Goal: Entertainment & Leisure: Consume media (video, audio)

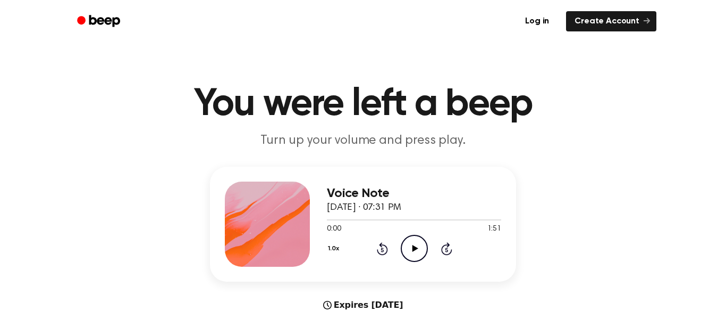
click at [423, 242] on icon "Play Audio" at bounding box center [414, 248] width 27 height 27
drag, startPoint x: 341, startPoint y: 221, endPoint x: 303, endPoint y: 231, distance: 39.7
click at [303, 231] on div "Voice Note [DATE] · 07:31 PM 0:08 1:51 Your browser does not support the [objec…" at bounding box center [363, 223] width 306 height 115
click at [379, 252] on icon at bounding box center [382, 248] width 11 height 13
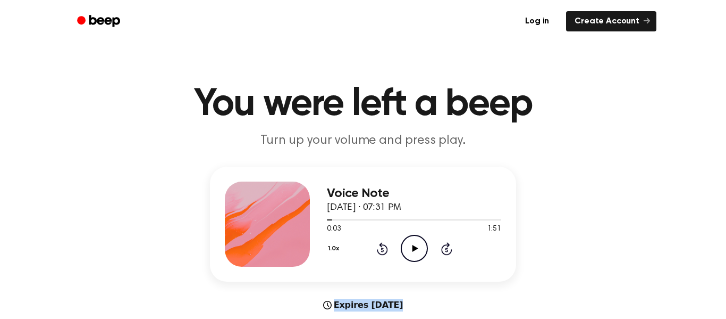
click at [379, 252] on icon at bounding box center [382, 248] width 11 height 13
click at [421, 241] on icon "Play Audio" at bounding box center [414, 248] width 27 height 27
click at [421, 243] on icon "Play Audio" at bounding box center [414, 248] width 27 height 27
click at [380, 246] on icon "Rewind 5 seconds" at bounding box center [382, 248] width 12 height 14
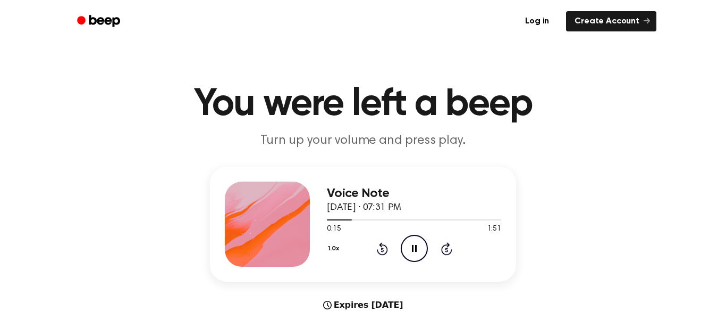
click at [380, 245] on icon at bounding box center [382, 248] width 11 height 13
click at [381, 248] on icon "Rewind 5 seconds" at bounding box center [382, 248] width 12 height 14
click at [386, 244] on icon "Rewind 5 seconds" at bounding box center [382, 248] width 12 height 14
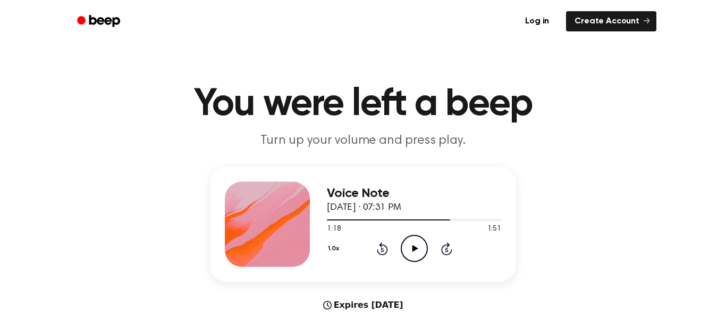
click at [384, 249] on icon "Rewind 5 seconds" at bounding box center [382, 248] width 12 height 14
click at [384, 246] on icon "Rewind 5 seconds" at bounding box center [382, 248] width 12 height 14
click at [383, 246] on icon "Rewind 5 seconds" at bounding box center [382, 248] width 12 height 14
click at [387, 242] on icon "Rewind 5 seconds" at bounding box center [382, 248] width 12 height 14
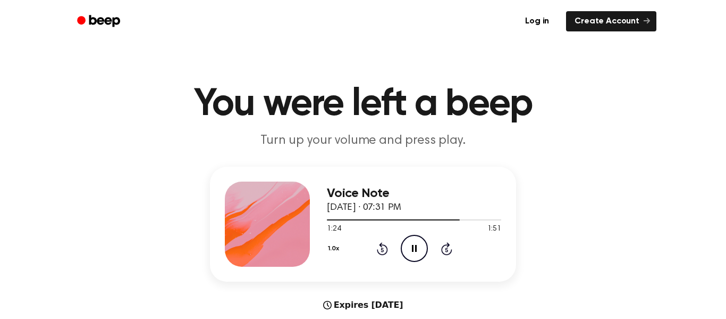
click at [385, 247] on icon "Rewind 5 seconds" at bounding box center [382, 248] width 12 height 14
click at [386, 246] on icon "Rewind 5 seconds" at bounding box center [382, 248] width 12 height 14
click at [388, 246] on div "1.0x Rewind 5 seconds Pause Audio Skip 5 seconds" at bounding box center [414, 248] width 174 height 27
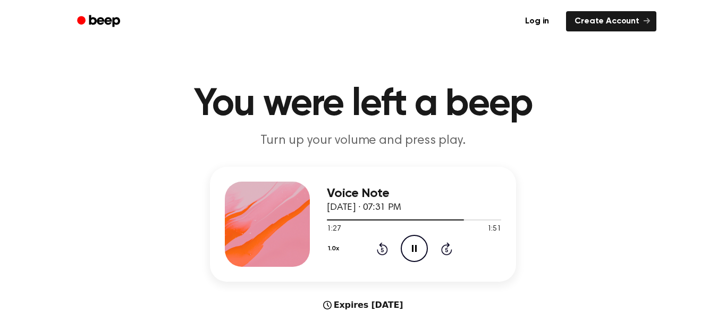
click at [383, 246] on icon "Rewind 5 seconds" at bounding box center [382, 248] width 12 height 14
click at [384, 238] on div "1.0x Rewind 5 seconds Play Audio Skip 5 seconds" at bounding box center [414, 248] width 174 height 27
click at [383, 246] on icon "Rewind 5 seconds" at bounding box center [382, 248] width 12 height 14
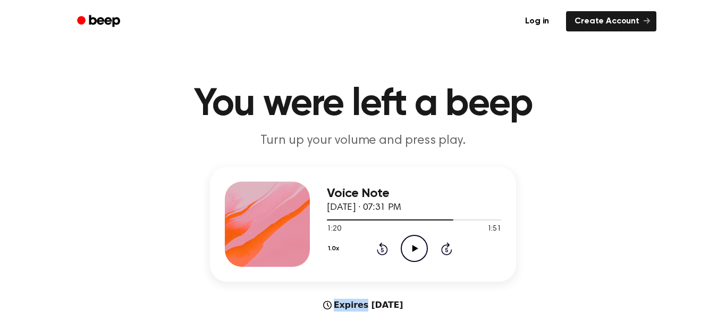
click at [383, 246] on icon "Rewind 5 seconds" at bounding box center [382, 248] width 12 height 14
click at [416, 252] on icon "Play Audio" at bounding box center [414, 248] width 27 height 27
click at [383, 247] on icon "Rewind 5 seconds" at bounding box center [382, 248] width 12 height 14
click at [383, 248] on icon "Rewind 5 seconds" at bounding box center [382, 248] width 12 height 14
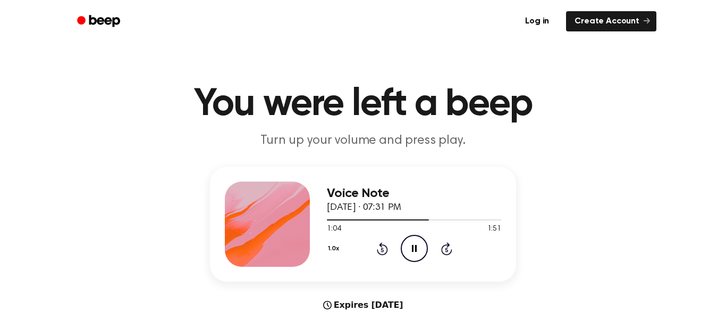
click at [383, 248] on icon "Rewind 5 seconds" at bounding box center [382, 248] width 12 height 14
click at [380, 248] on div "1.0x Rewind 5 seconds Pause Audio Skip 5 seconds" at bounding box center [414, 248] width 174 height 27
click at [380, 248] on icon "Rewind 5 seconds" at bounding box center [382, 248] width 12 height 14
drag, startPoint x: 447, startPoint y: 244, endPoint x: 381, endPoint y: 248, distance: 65.5
click at [380, 248] on icon "Rewind 5 seconds" at bounding box center [382, 248] width 12 height 14
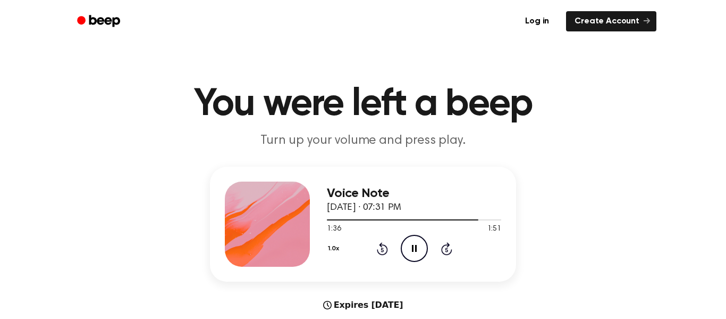
click at [381, 248] on icon "Rewind 5 seconds" at bounding box center [382, 248] width 12 height 14
click at [383, 247] on icon at bounding box center [382, 249] width 3 height 4
drag, startPoint x: 420, startPoint y: 244, endPoint x: 416, endPoint y: 231, distance: 13.2
click at [420, 244] on icon "Pause Audio" at bounding box center [414, 248] width 27 height 27
click at [379, 248] on icon "Rewind 5 seconds" at bounding box center [382, 248] width 12 height 14
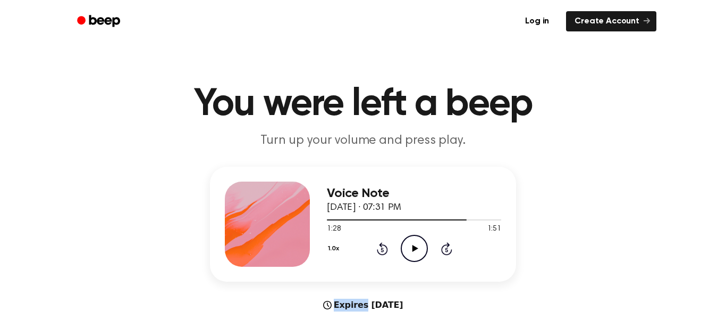
click at [379, 248] on icon "Rewind 5 seconds" at bounding box center [382, 248] width 12 height 14
click at [380, 248] on icon "Rewind 5 seconds" at bounding box center [382, 248] width 12 height 14
click at [417, 242] on icon "Play Audio" at bounding box center [414, 248] width 27 height 27
